Goal: Information Seeking & Learning: Learn about a topic

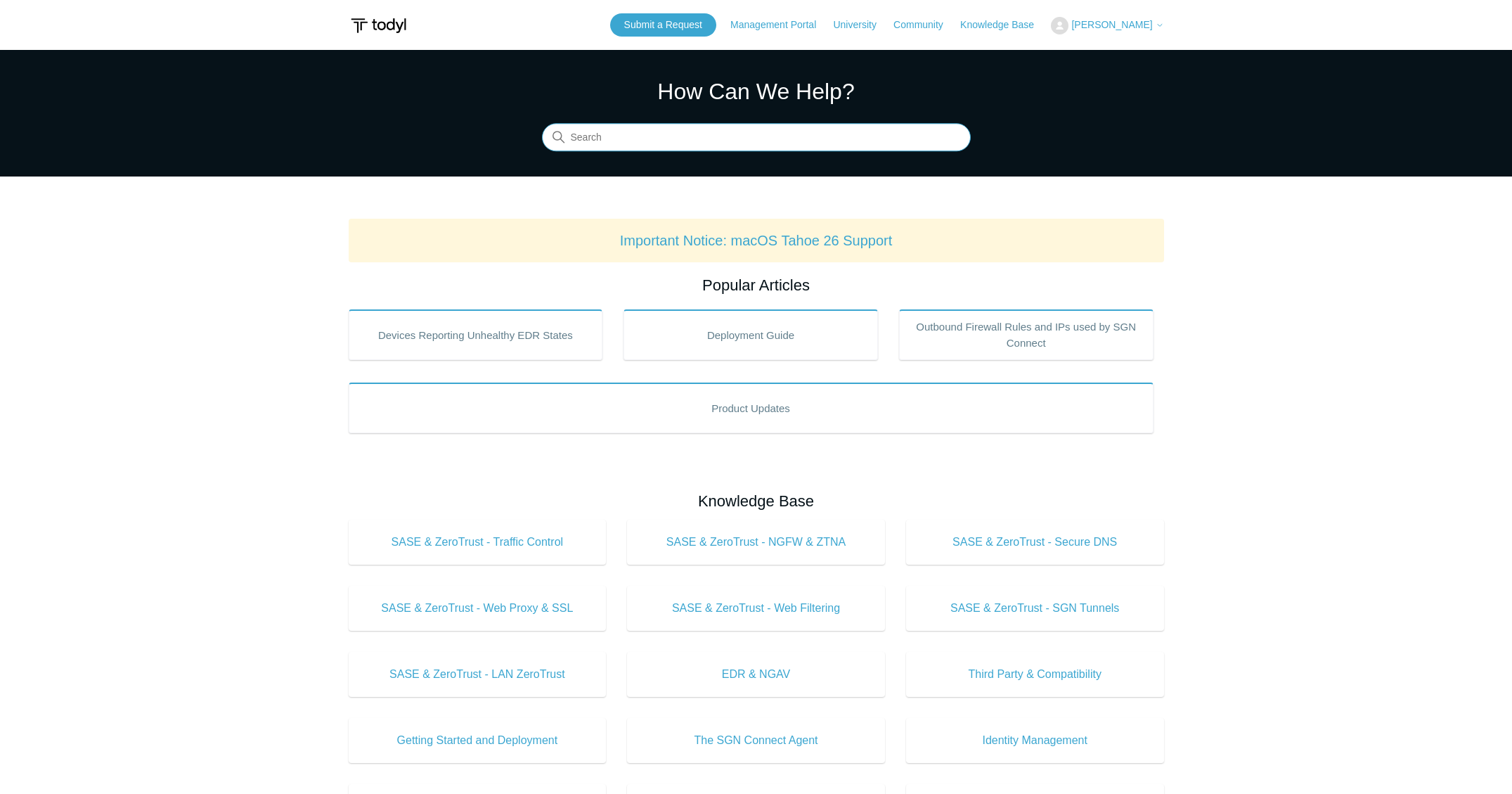
click at [649, 138] on input "Search" at bounding box center [756, 138] width 429 height 28
type input "api"
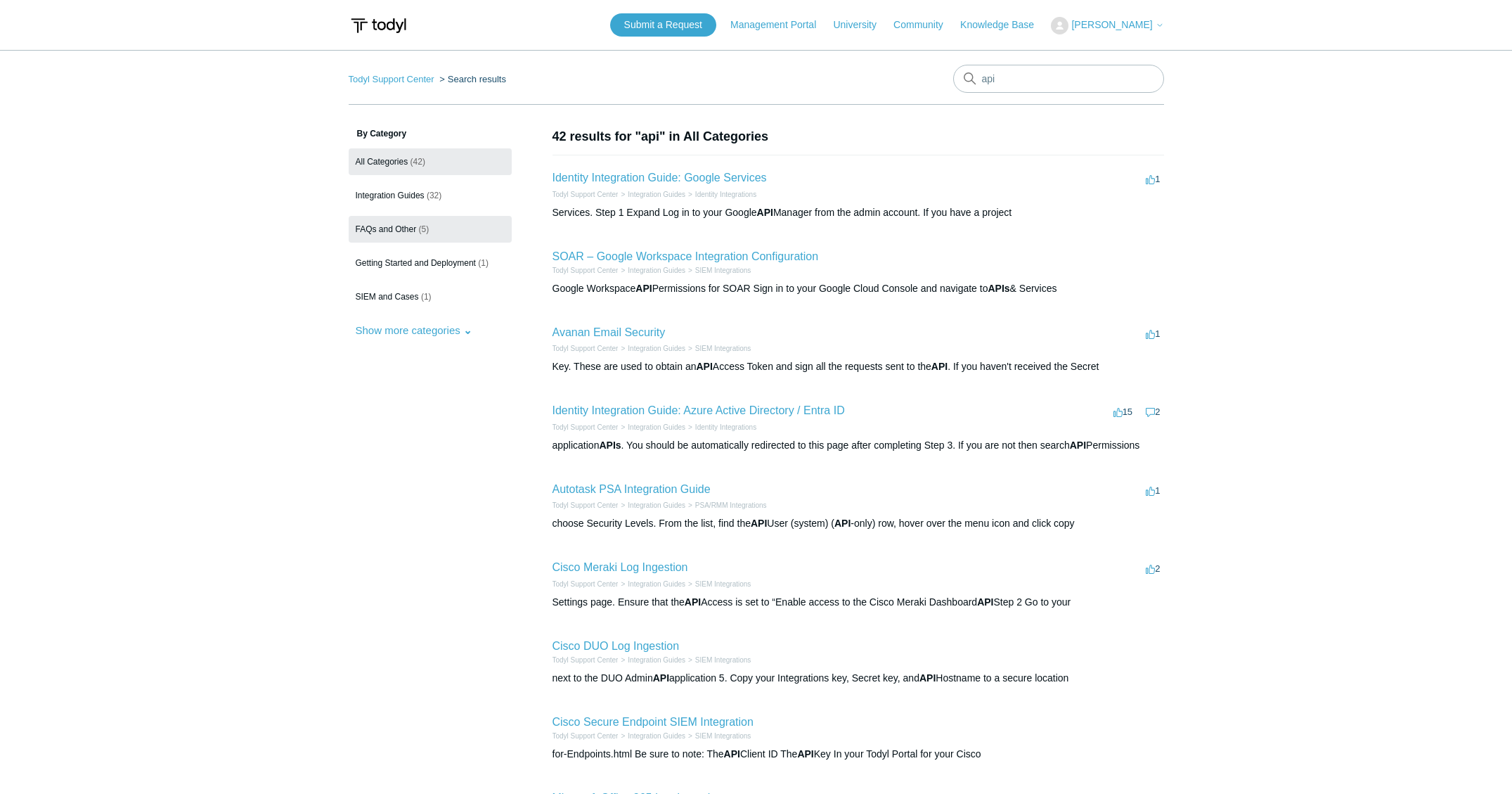
click at [373, 240] on link "FAQs and Other (5)" at bounding box center [430, 230] width 163 height 27
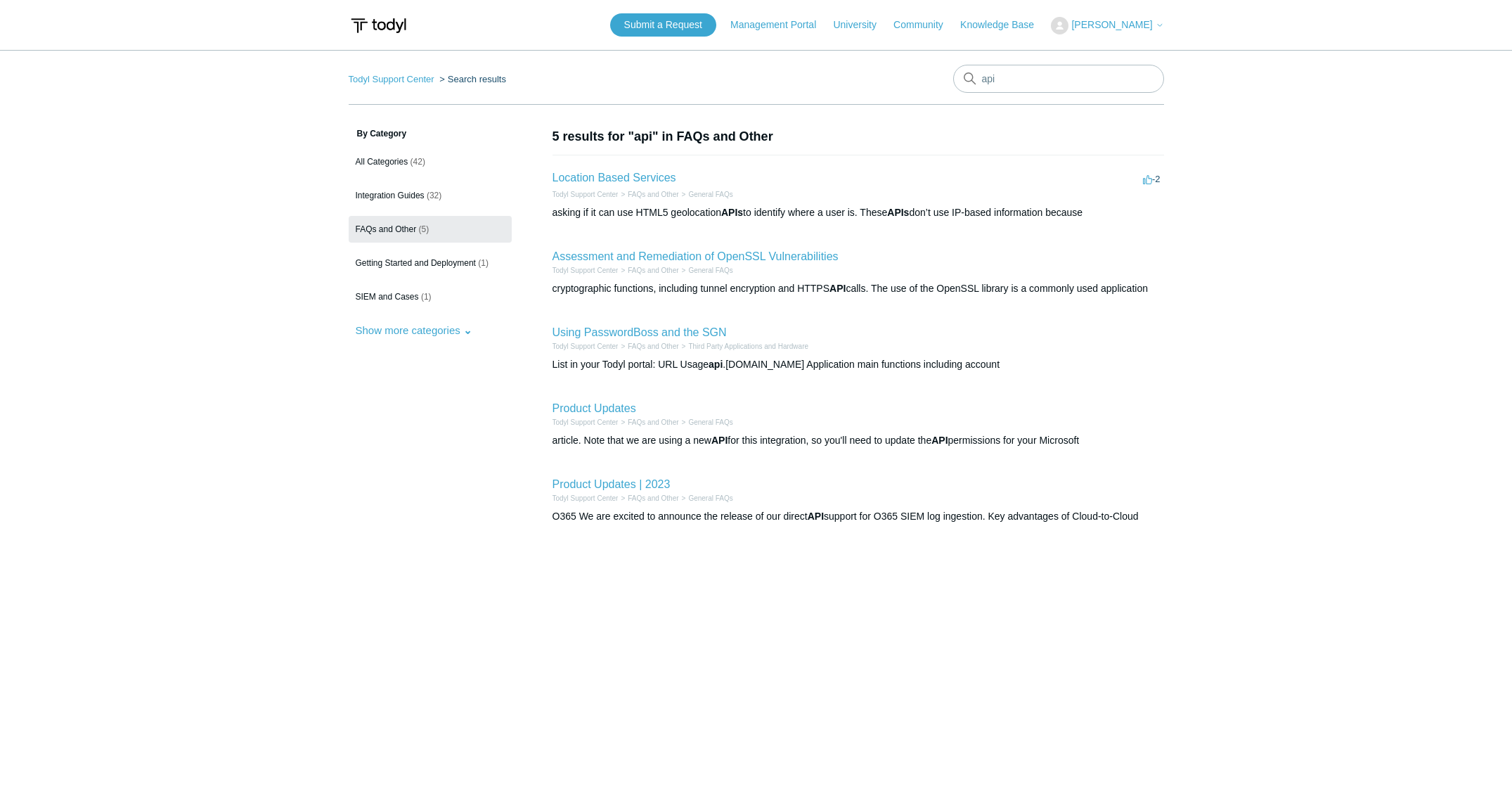
click at [373, 240] on link "FAQs and Other (5)" at bounding box center [430, 230] width 163 height 27
click at [650, 176] on link "Location Based Services" at bounding box center [614, 177] width 123 height 12
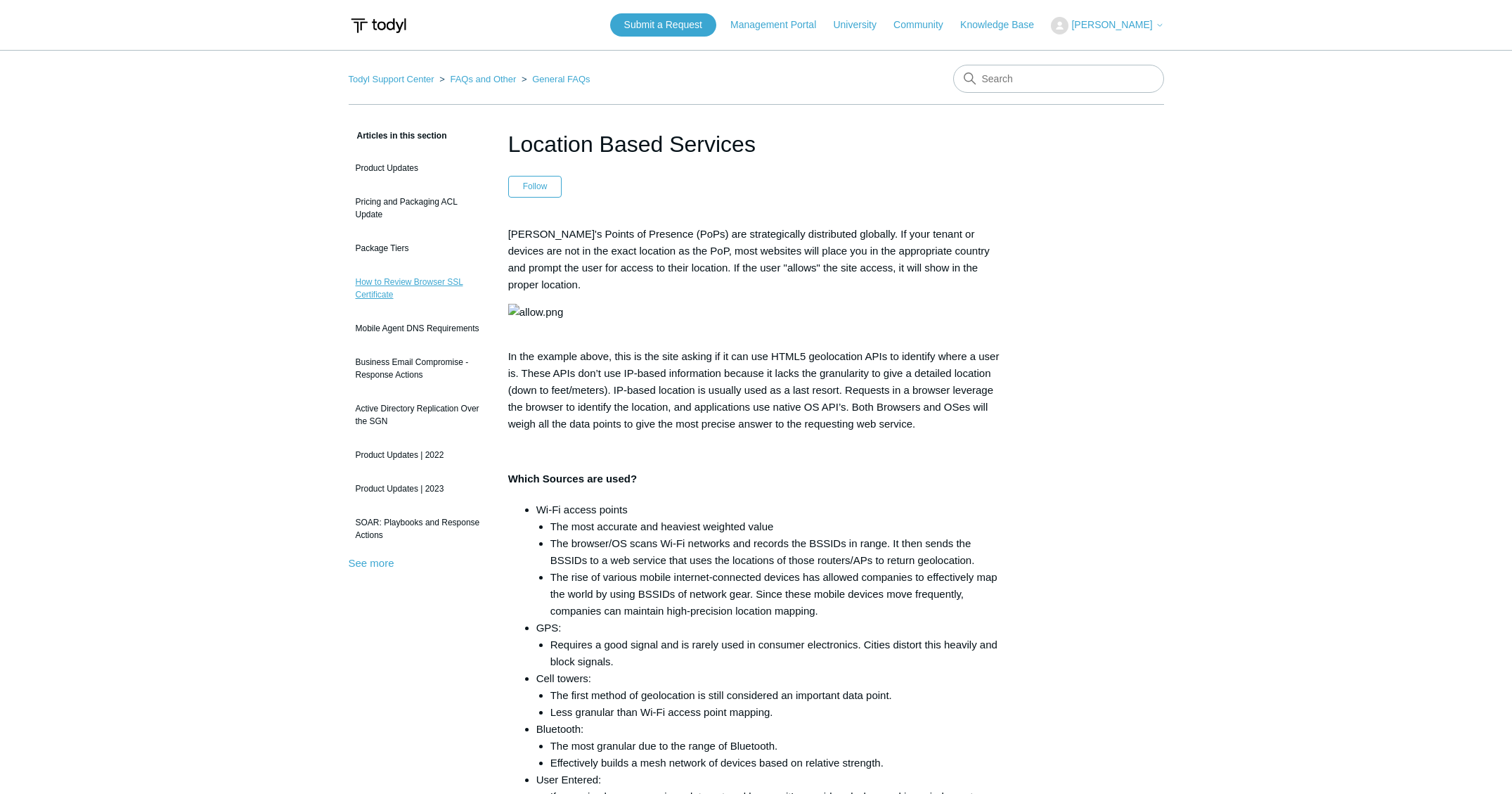
click at [420, 268] on link "How to Review Browser SSL Certificate" at bounding box center [418, 288] width 138 height 40
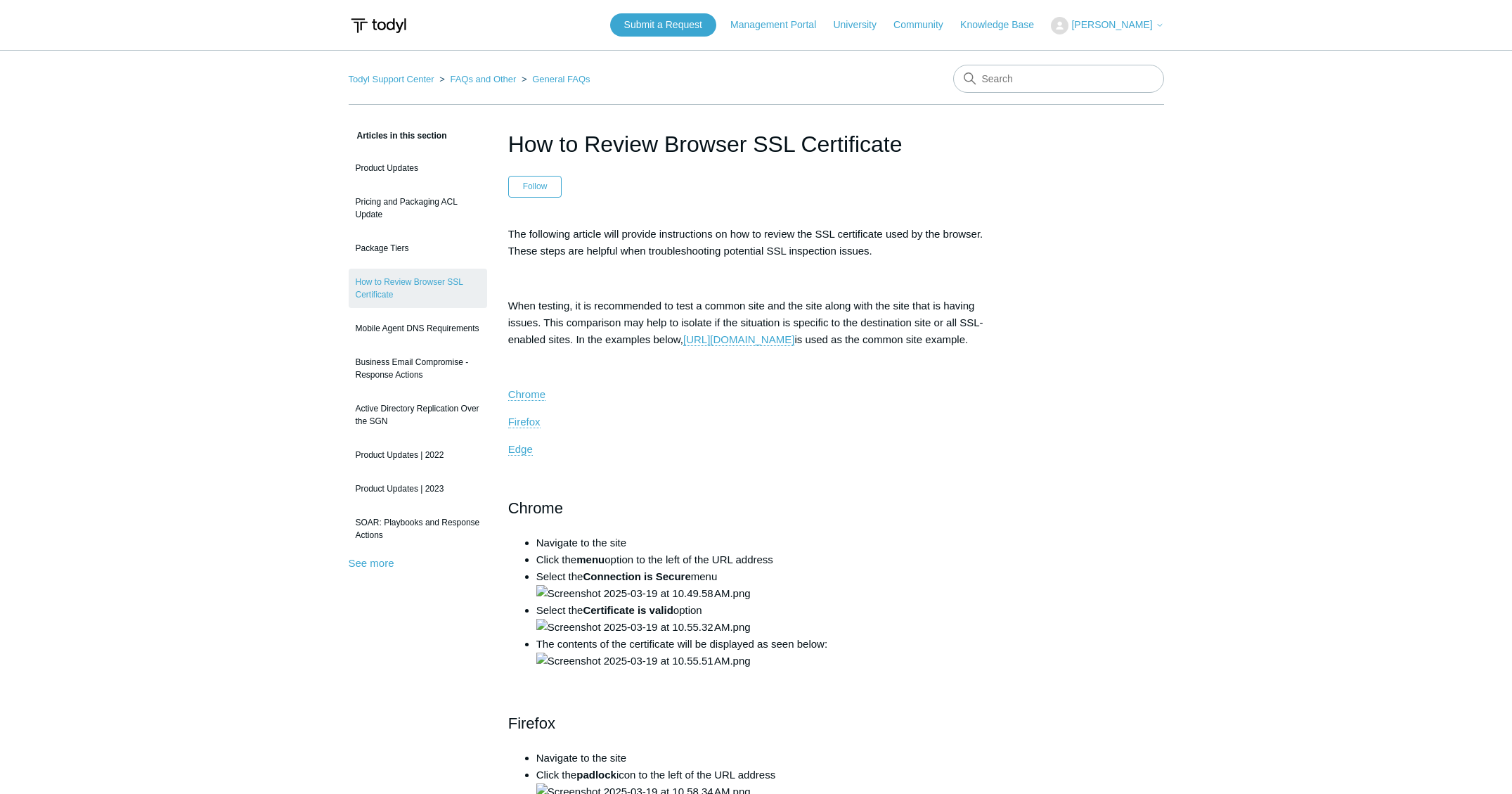
click at [362, 557] on div "Product Updates Pricing and Packaging ACL Update Package Tiers How to Review Br…" at bounding box center [418, 363] width 138 height 417
click at [363, 557] on link "See more" at bounding box center [372, 563] width 46 height 12
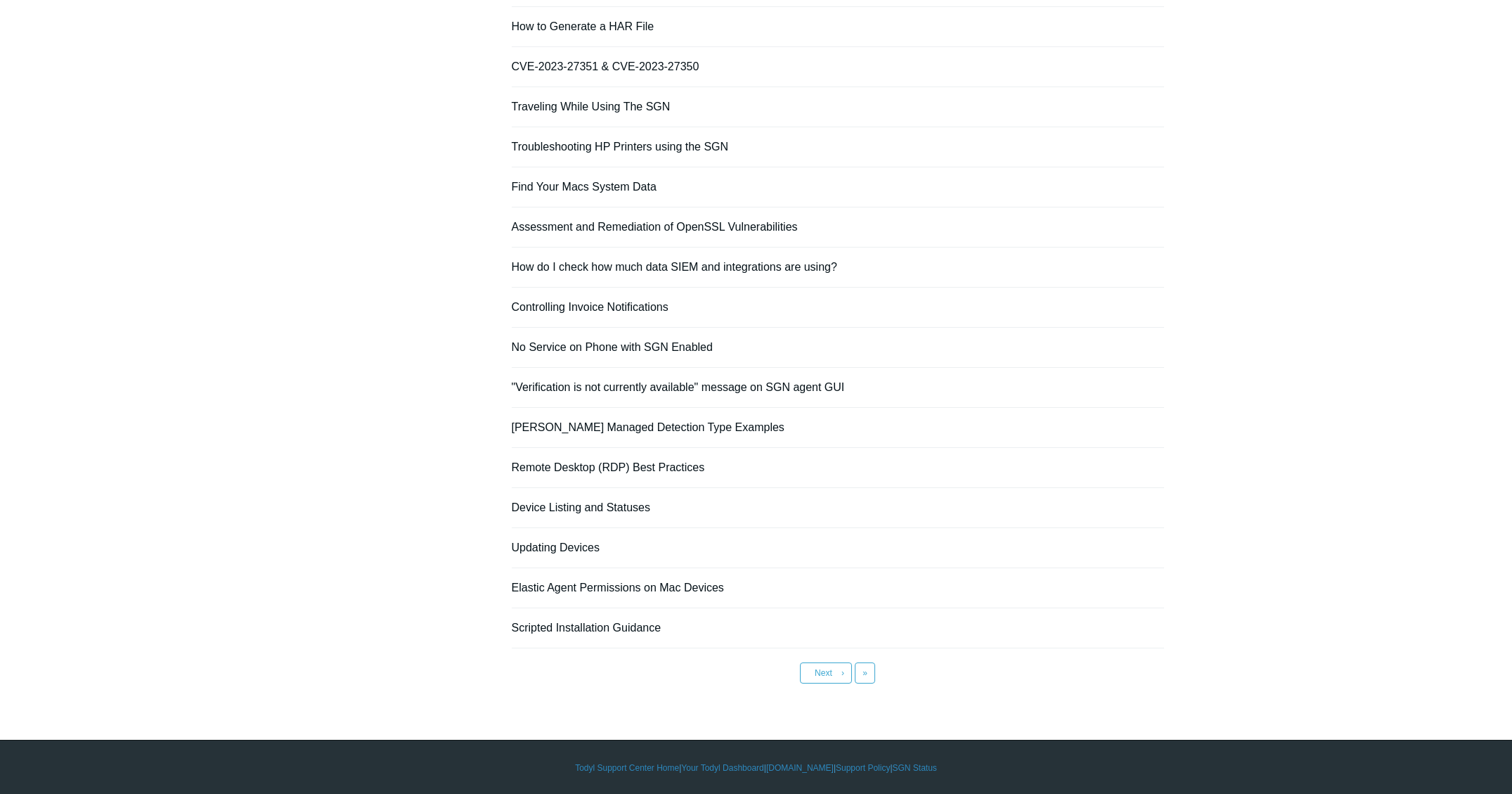
scroll to position [724, 0]
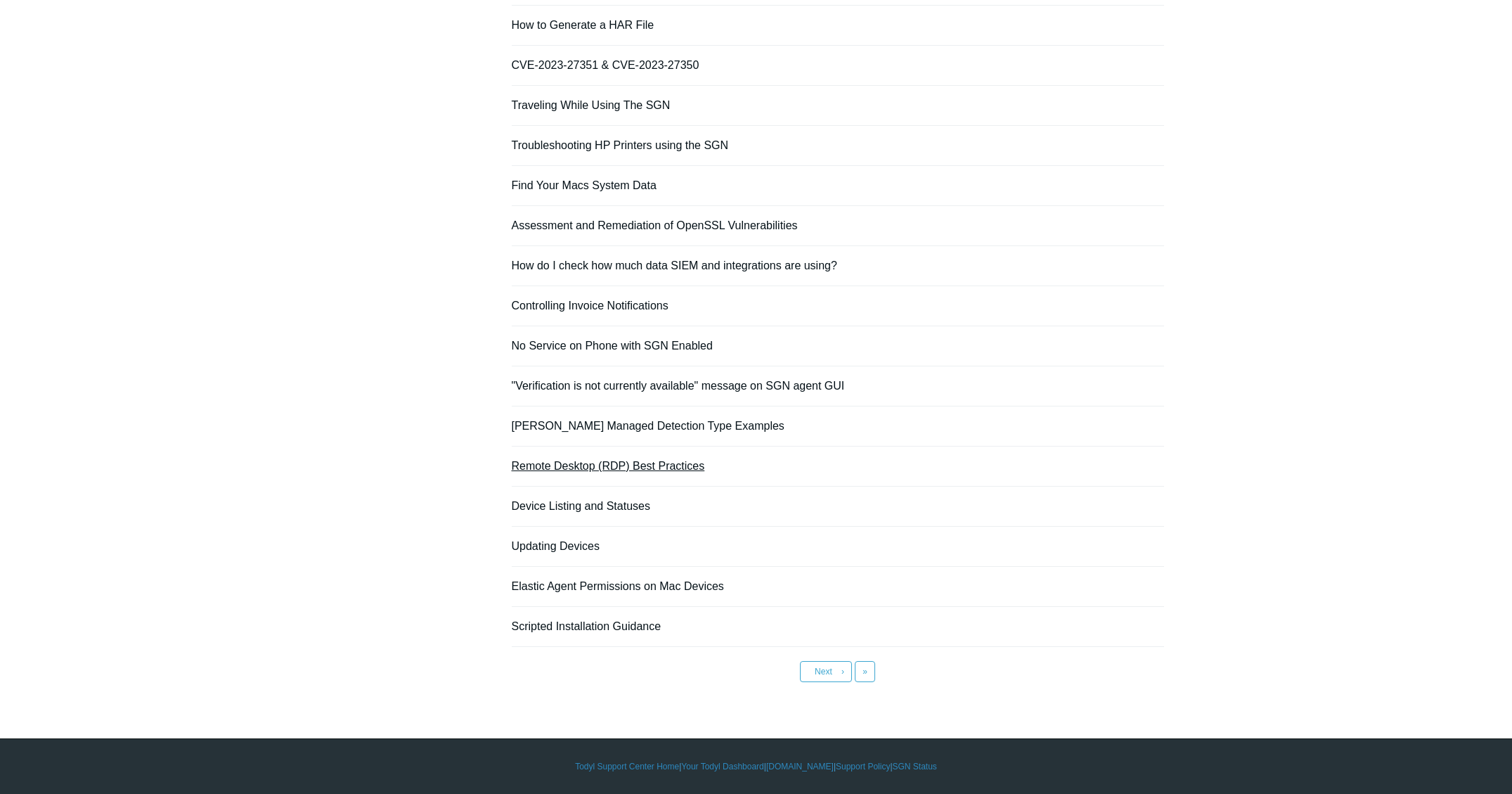
click at [512, 465] on link "Remote Desktop (RDP) Best Practices" at bounding box center [608, 465] width 193 height 12
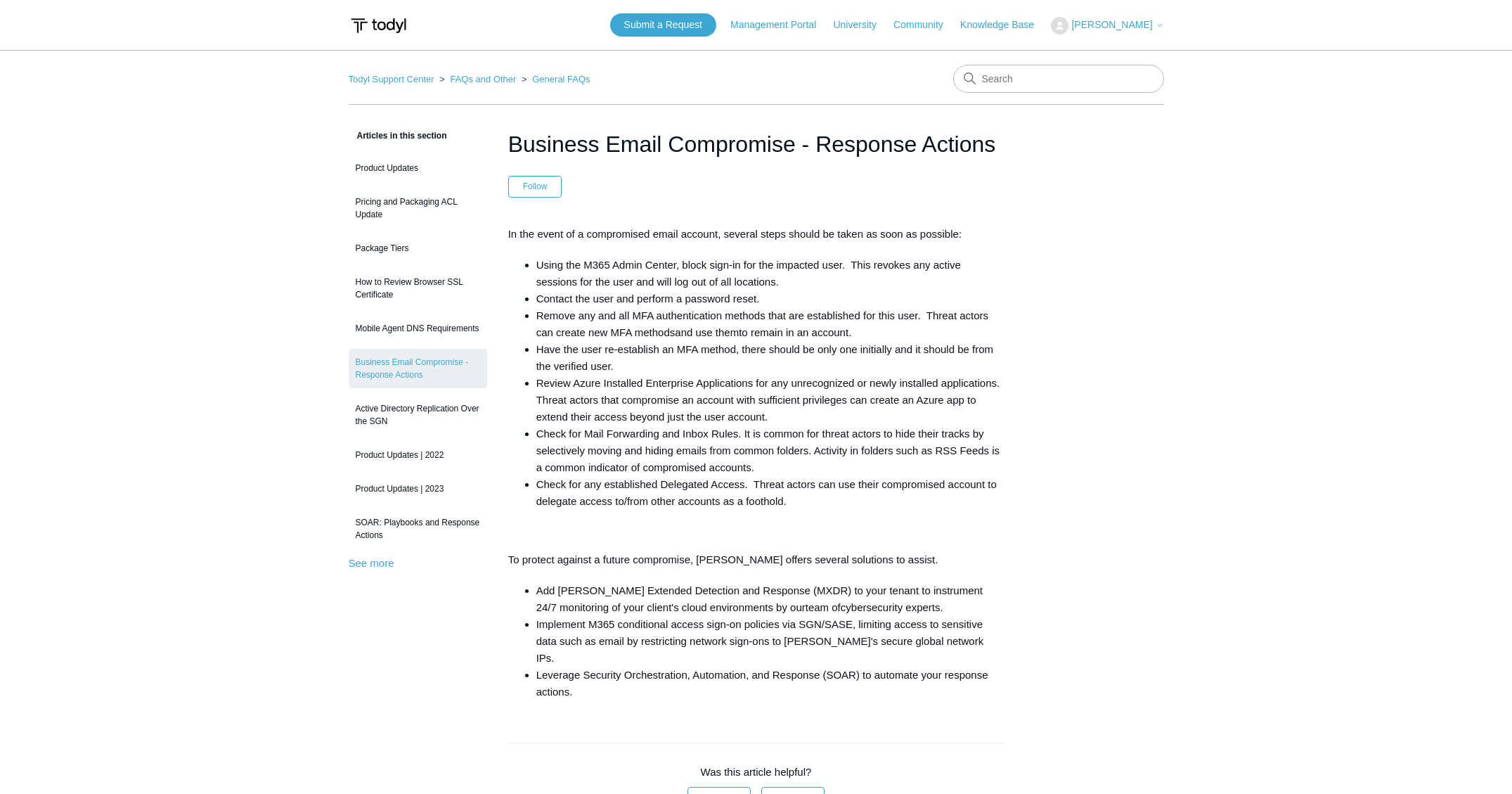
click at [1137, 298] on div "Articles in this section Product Updates Pricing and Packaging ACL Update Packa…" at bounding box center [756, 653] width 815 height 1052
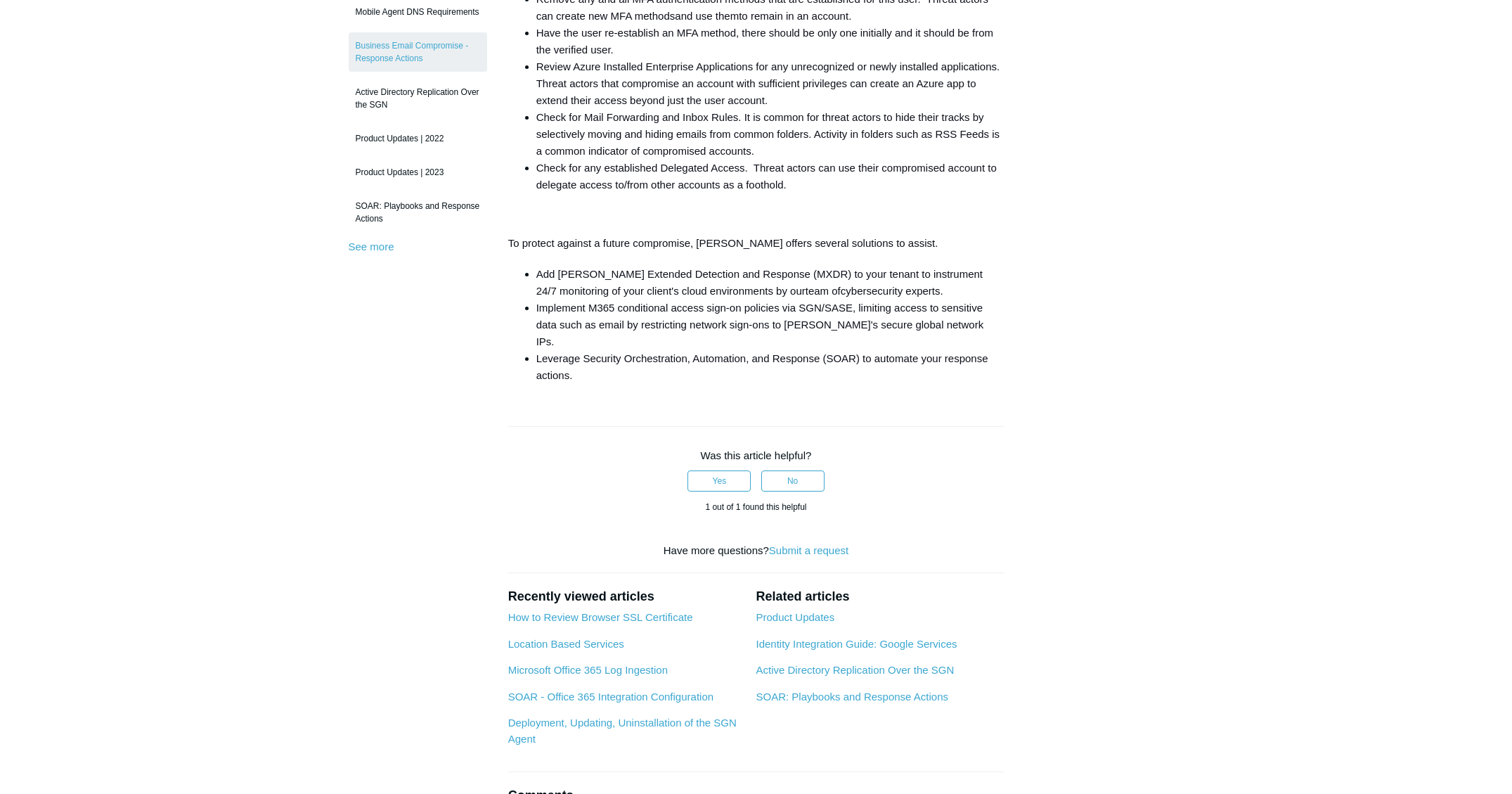
scroll to position [321, 0]
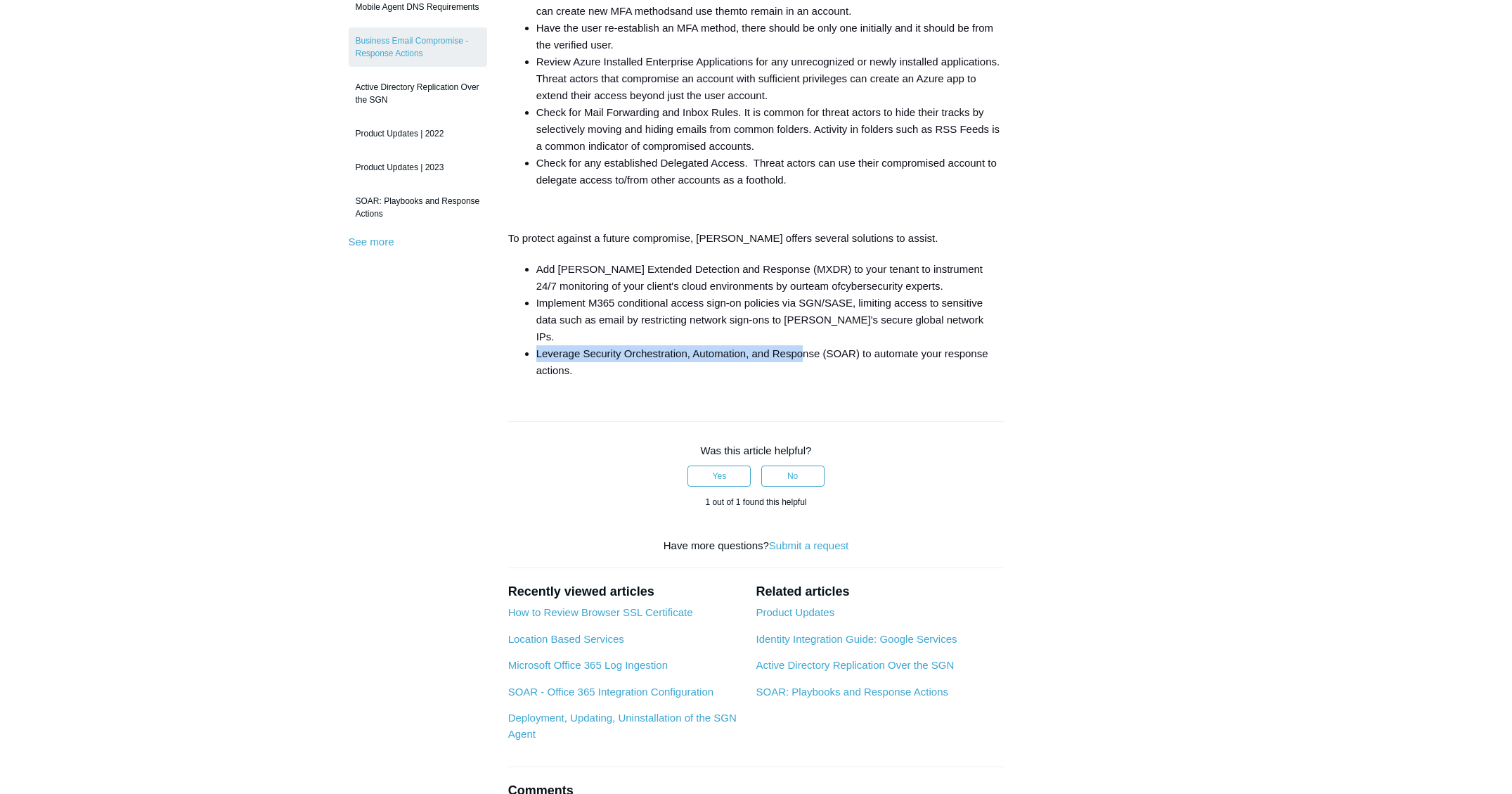
drag, startPoint x: 538, startPoint y: 339, endPoint x: 715, endPoint y: 337, distance: 177.0
click at [803, 348] on span "Leverage Security Orchestration, Automation, and Response (SOAR) to automate yo…" at bounding box center [762, 362] width 452 height 28
click at [541, 366] on article "Business Email Compromise - Response Actions Follow Not yet followed by anyone …" at bounding box center [756, 332] width 538 height 1052
click at [463, 369] on aside "Articles in this section Product Updates Pricing and Packaging ACL Update Packa…" at bounding box center [418, 325] width 138 height 1038
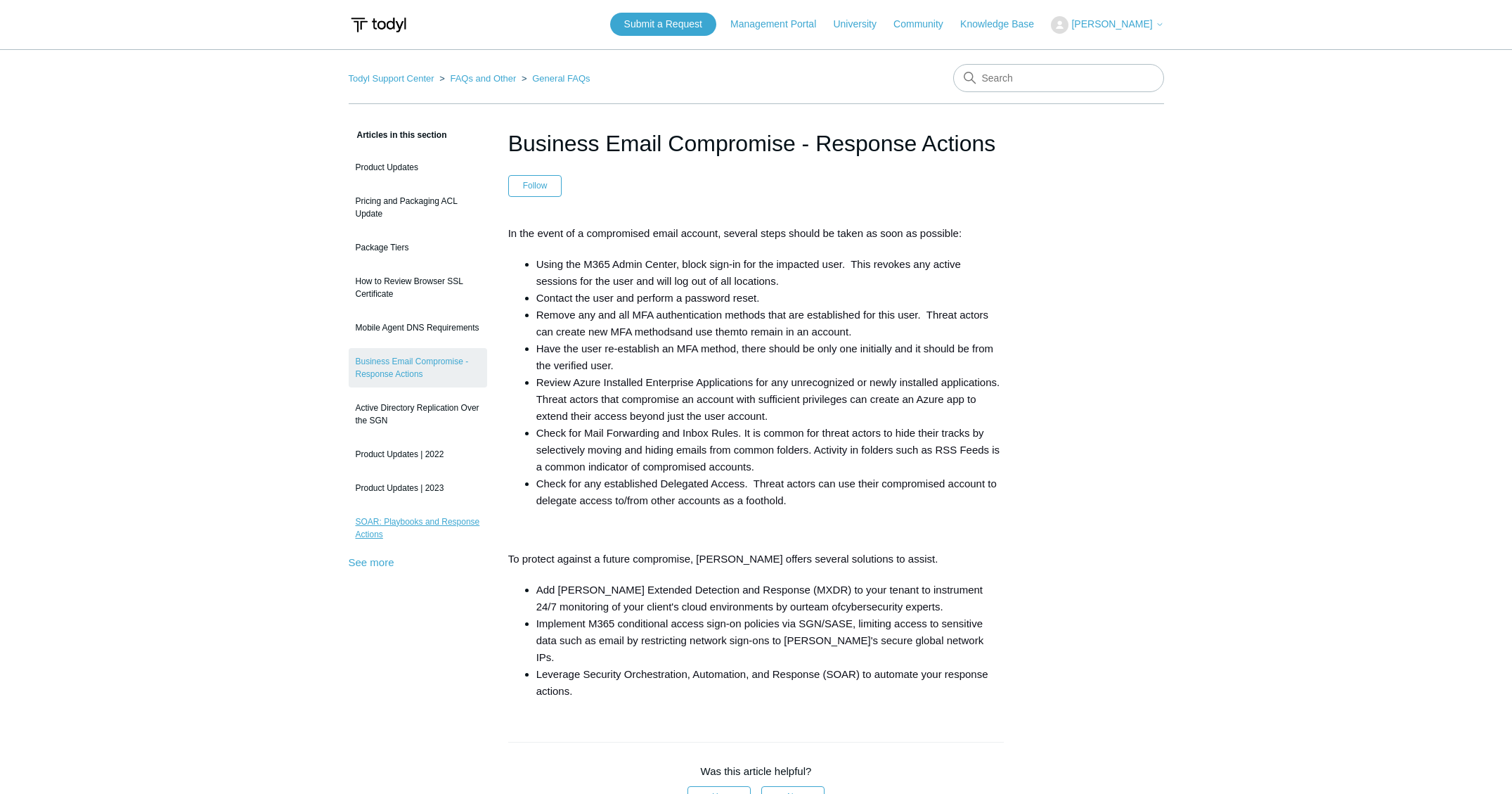
scroll to position [0, 0]
click at [782, 27] on link "Management Portal" at bounding box center [780, 25] width 100 height 15
